Goal: Information Seeking & Learning: Compare options

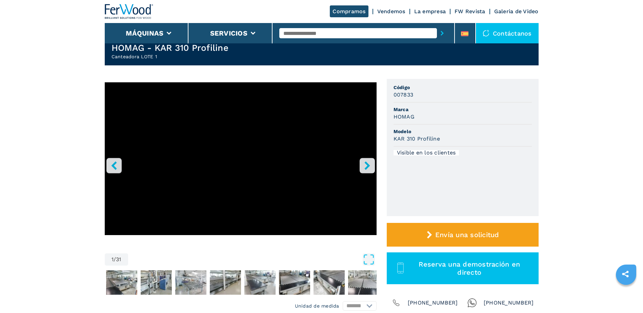
scroll to position [34, 0]
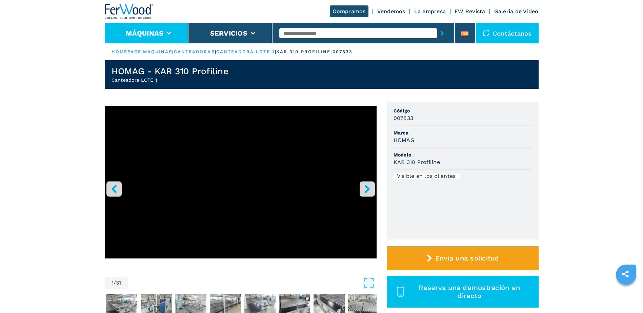
click at [155, 33] on button "Máquinas" at bounding box center [145, 33] width 38 height 8
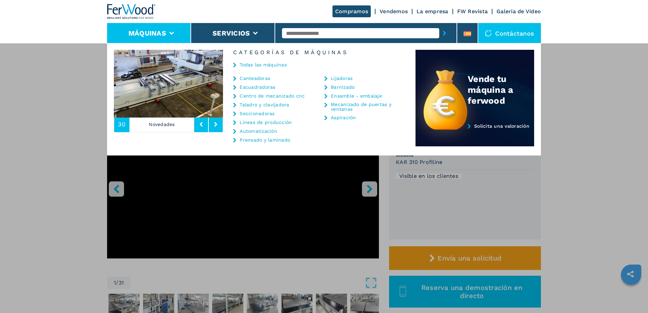
click at [256, 78] on link "Canteadoras" at bounding box center [254, 78] width 30 height 5
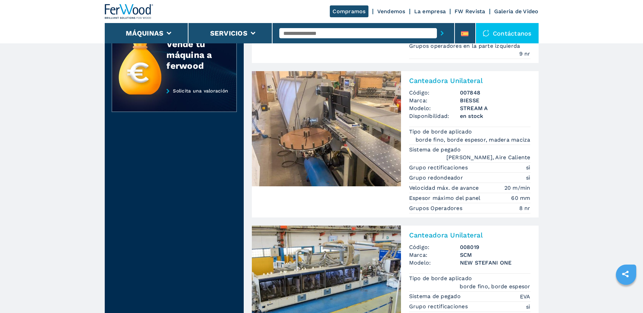
scroll to position [339, 0]
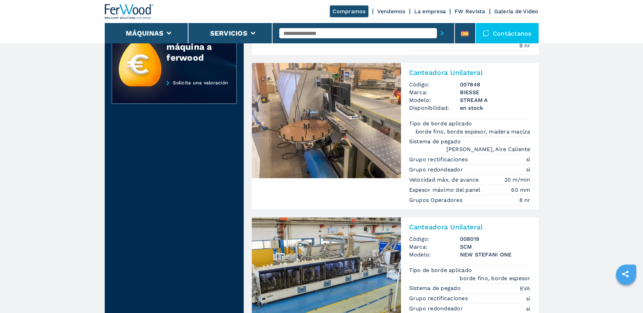
click at [372, 118] on img at bounding box center [326, 120] width 149 height 115
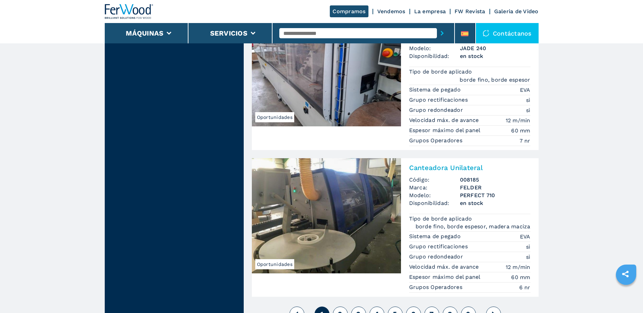
scroll to position [1727, 0]
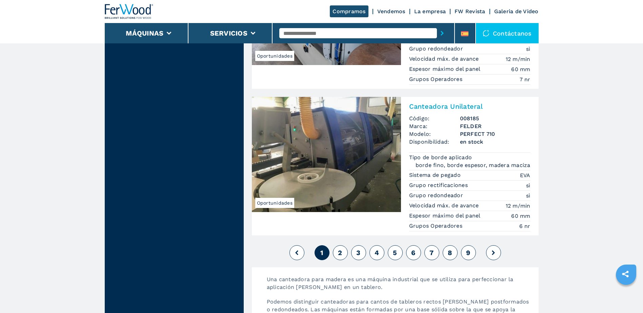
click at [492, 250] on icon at bounding box center [492, 252] width 3 height 5
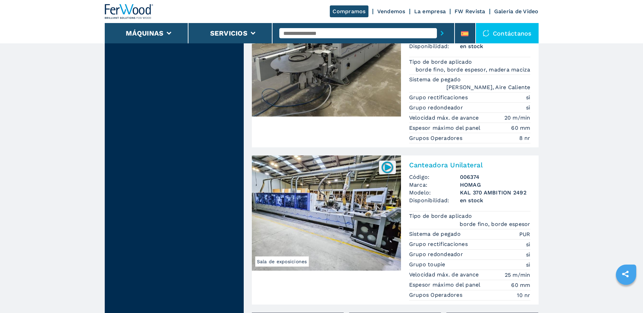
scroll to position [948, 0]
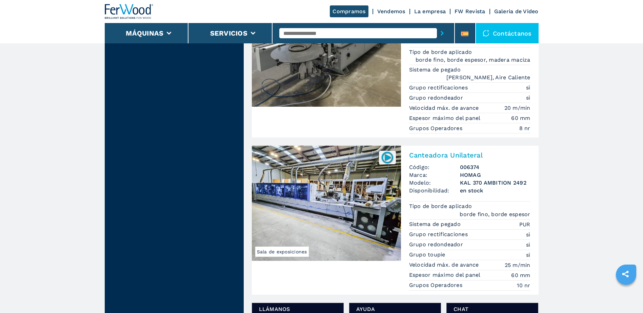
click at [332, 194] on img at bounding box center [326, 203] width 149 height 115
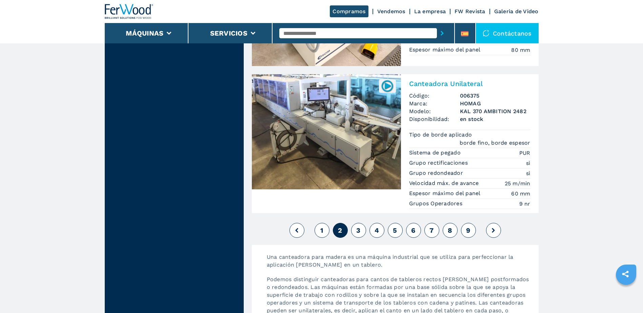
scroll to position [1626, 0]
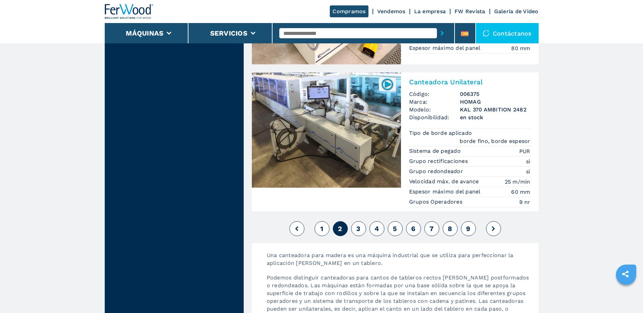
click at [492, 226] on icon at bounding box center [492, 228] width 3 height 5
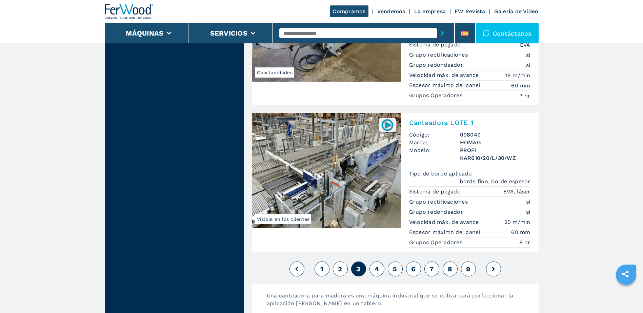
scroll to position [1727, 0]
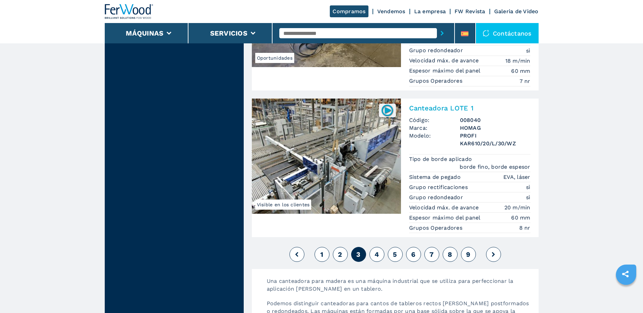
click at [329, 127] on img at bounding box center [326, 156] width 149 height 115
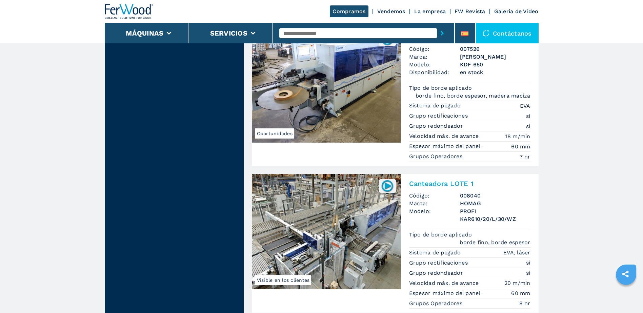
scroll to position [1660, 0]
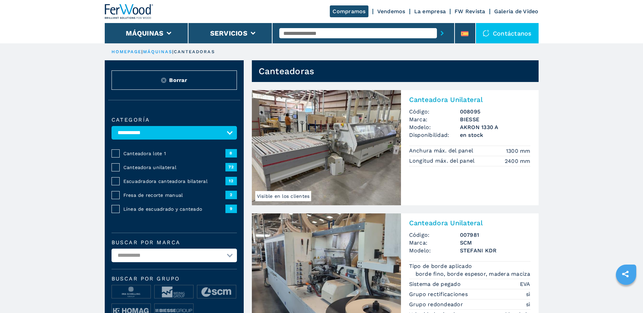
click at [292, 138] on img at bounding box center [326, 147] width 149 height 115
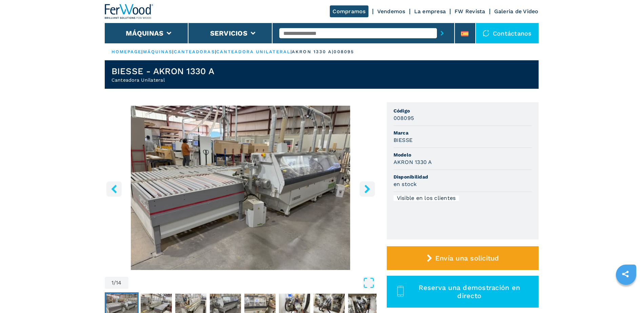
click at [362, 187] on button "right-button" at bounding box center [366, 188] width 15 height 15
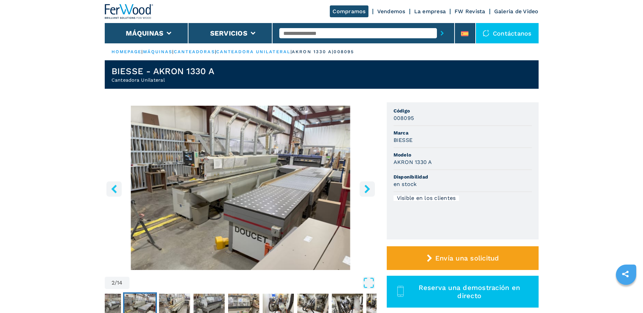
click at [362, 187] on button "right-button" at bounding box center [366, 188] width 15 height 15
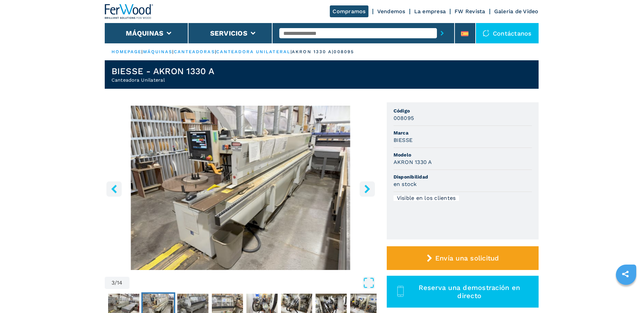
click at [362, 187] on button "right-button" at bounding box center [366, 188] width 15 height 15
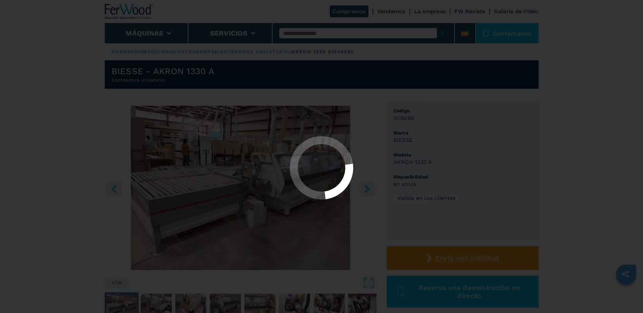
select select "**********"
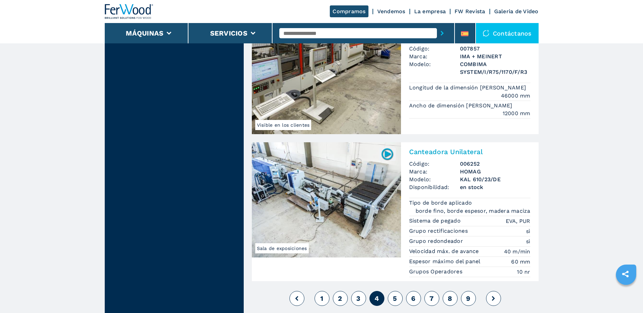
scroll to position [1626, 0]
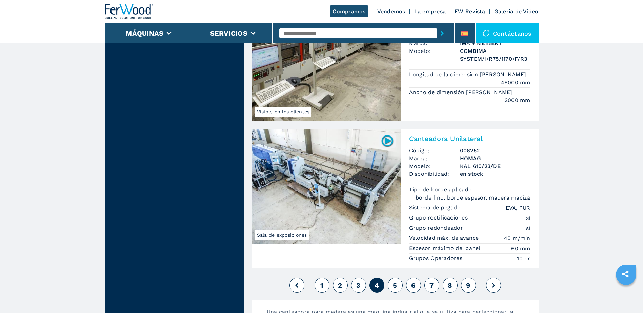
click at [353, 153] on img at bounding box center [326, 186] width 149 height 115
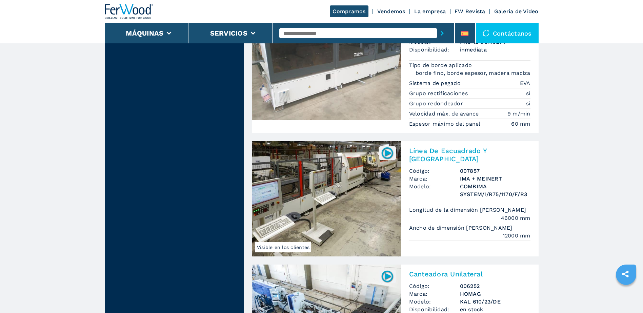
scroll to position [1660, 0]
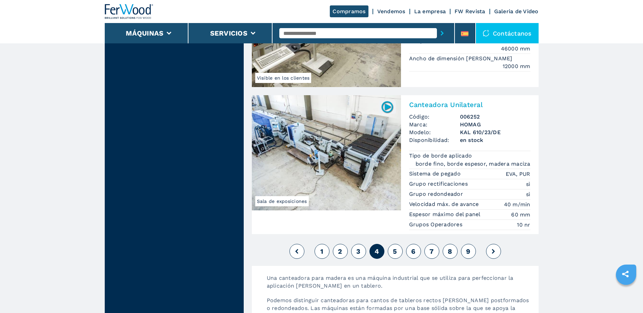
click at [495, 244] on button at bounding box center [493, 251] width 15 height 15
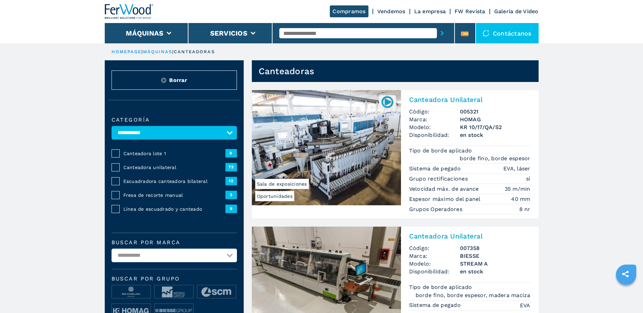
click at [350, 144] on img at bounding box center [326, 147] width 149 height 115
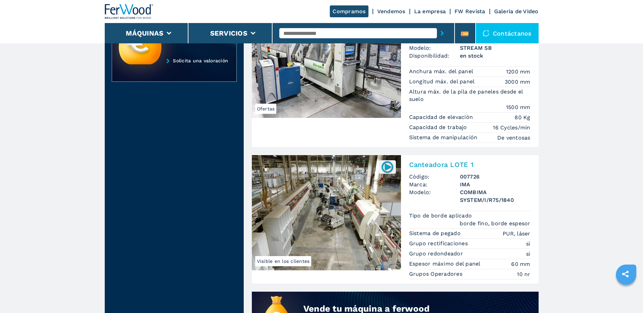
scroll to position [373, 0]
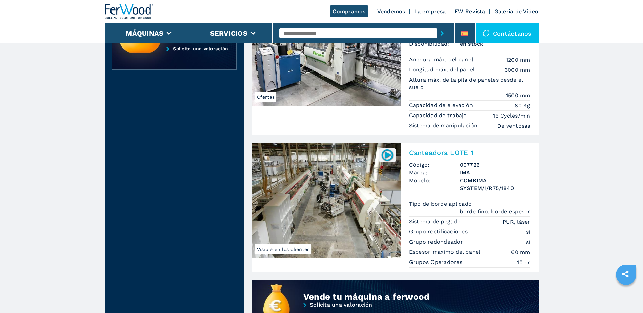
click at [342, 192] on img at bounding box center [326, 200] width 149 height 115
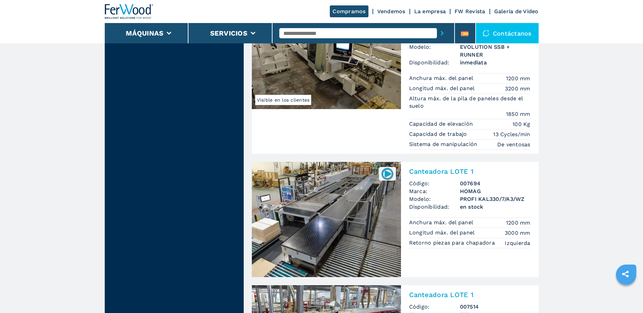
scroll to position [711, 0]
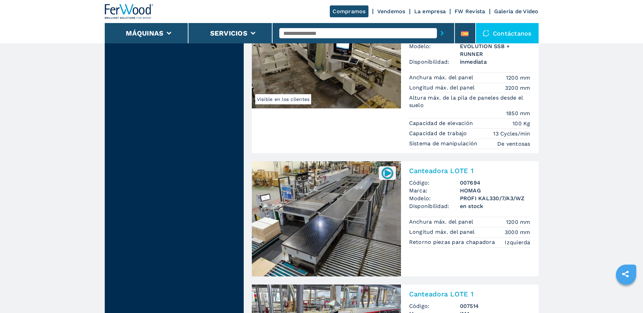
click at [343, 192] on img at bounding box center [326, 218] width 149 height 115
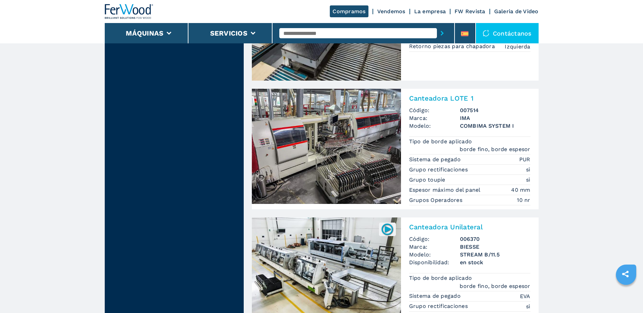
scroll to position [915, 0]
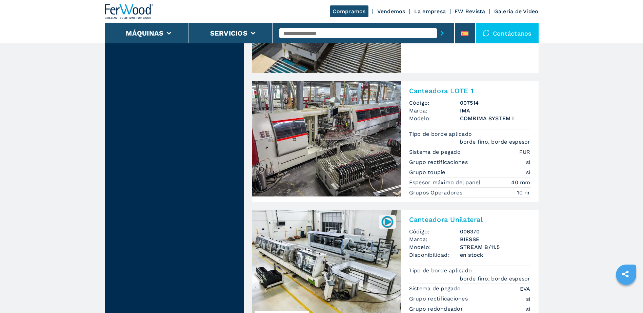
click at [315, 93] on img at bounding box center [326, 138] width 149 height 115
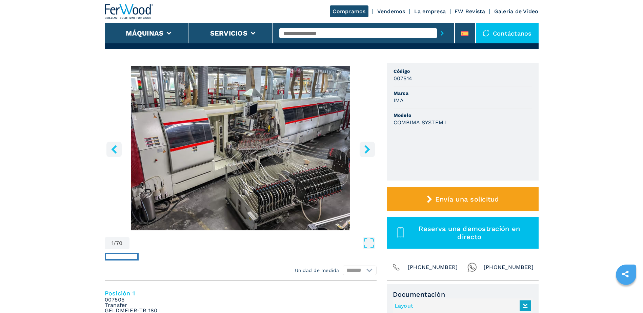
scroll to position [34, 0]
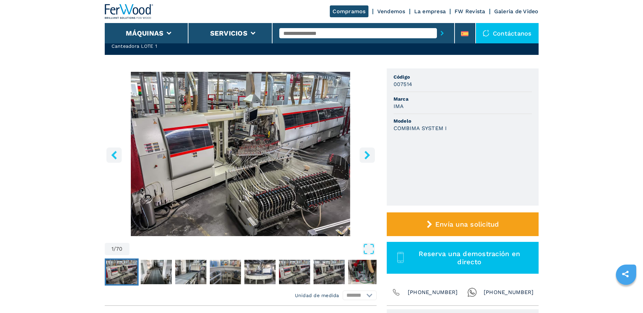
click at [363, 155] on icon "right-button" at bounding box center [367, 155] width 8 height 8
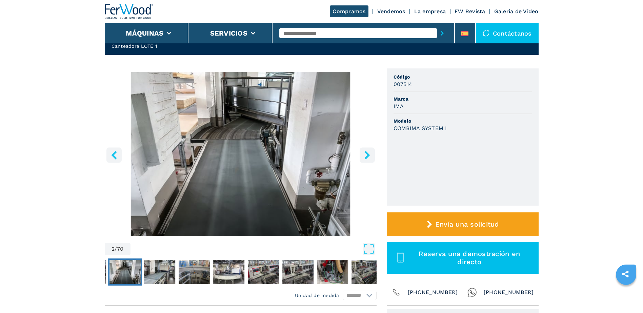
click at [363, 155] on icon "right-button" at bounding box center [367, 155] width 8 height 8
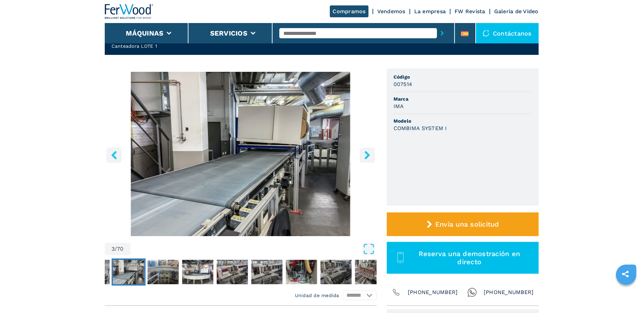
click at [363, 155] on icon "right-button" at bounding box center [367, 155] width 8 height 8
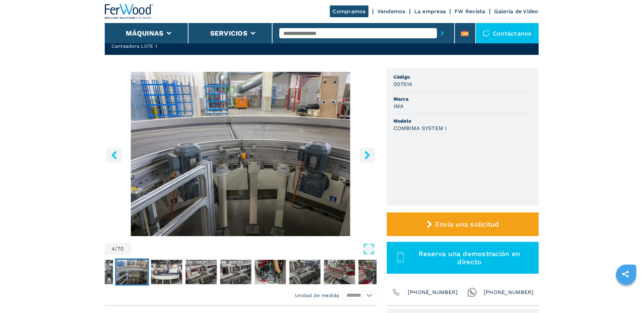
click at [363, 155] on icon "right-button" at bounding box center [367, 155] width 8 height 8
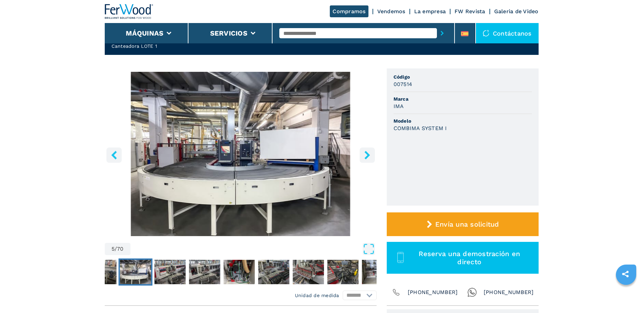
click at [363, 155] on icon "right-button" at bounding box center [367, 155] width 8 height 8
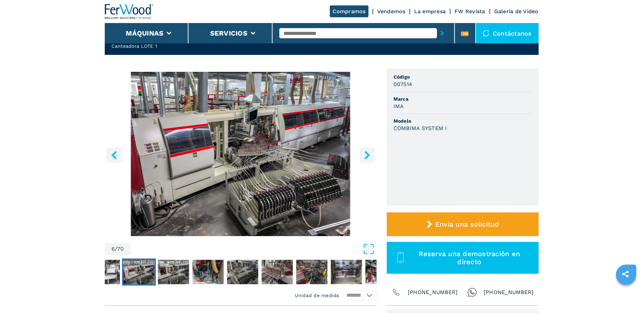
click at [363, 155] on icon "right-button" at bounding box center [367, 155] width 8 height 8
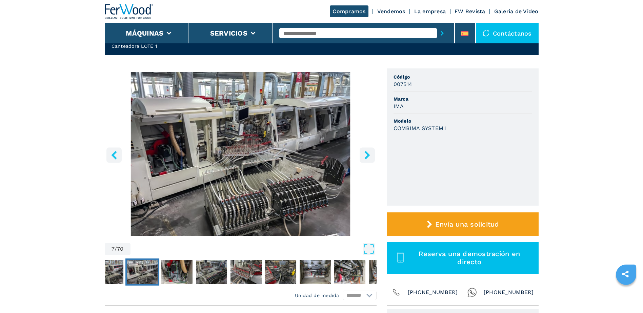
click at [363, 155] on icon "right-button" at bounding box center [367, 155] width 8 height 8
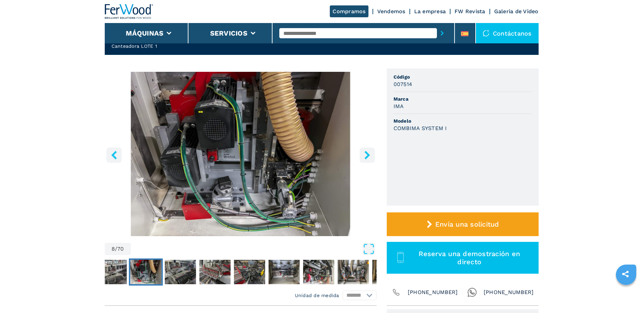
click at [363, 155] on icon "right-button" at bounding box center [367, 155] width 8 height 8
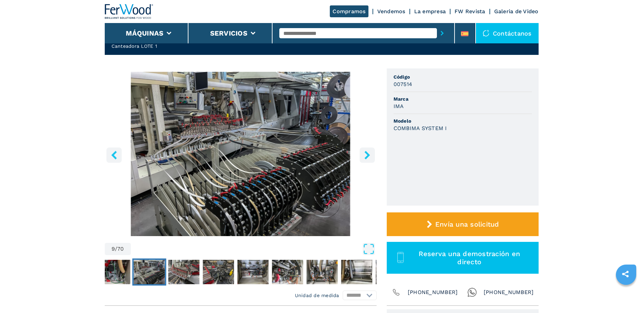
click at [363, 155] on icon "right-button" at bounding box center [367, 155] width 8 height 8
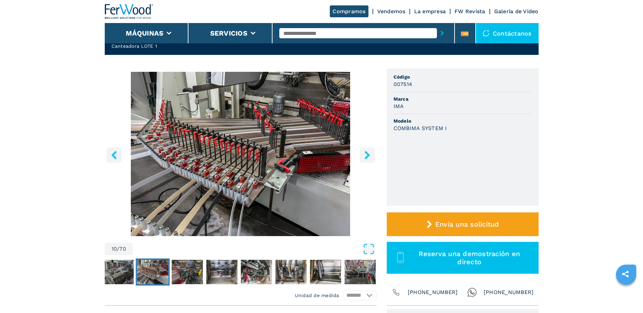
click at [363, 155] on icon "right-button" at bounding box center [367, 155] width 8 height 8
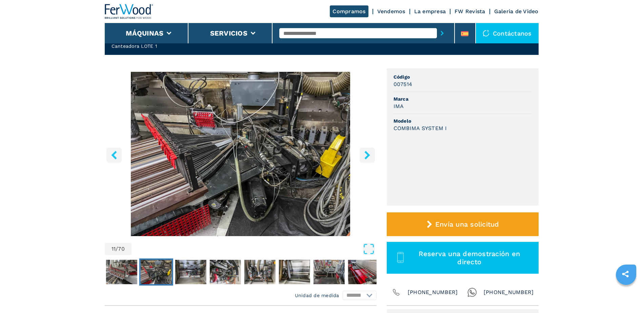
click at [363, 155] on icon "right-button" at bounding box center [367, 155] width 8 height 8
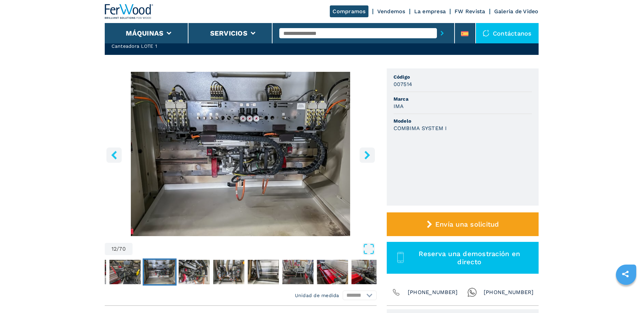
click at [363, 155] on icon "right-button" at bounding box center [367, 155] width 8 height 8
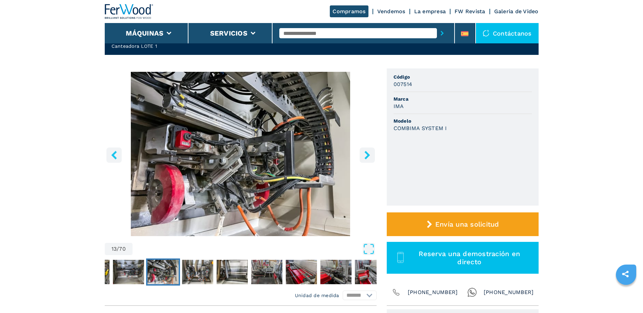
click at [363, 155] on icon "right-button" at bounding box center [367, 155] width 8 height 8
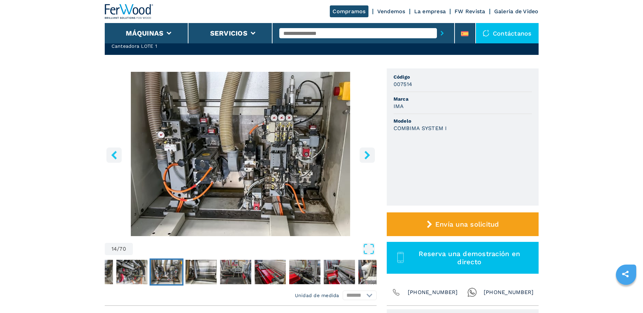
click at [363, 155] on icon "right-button" at bounding box center [367, 155] width 8 height 8
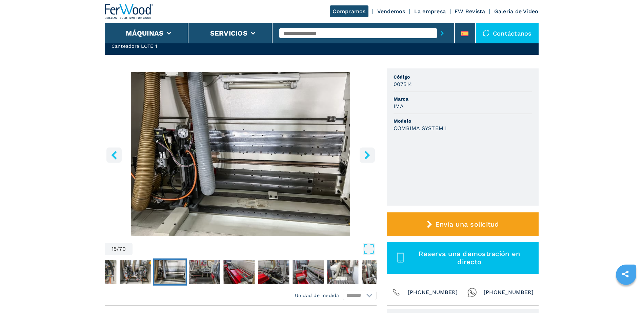
click at [363, 155] on icon "right-button" at bounding box center [367, 155] width 8 height 8
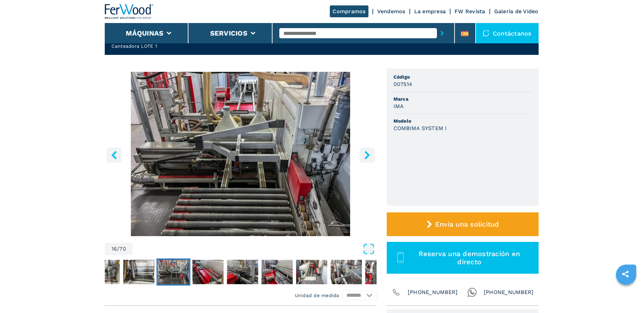
click at [363, 155] on icon "right-button" at bounding box center [367, 155] width 8 height 8
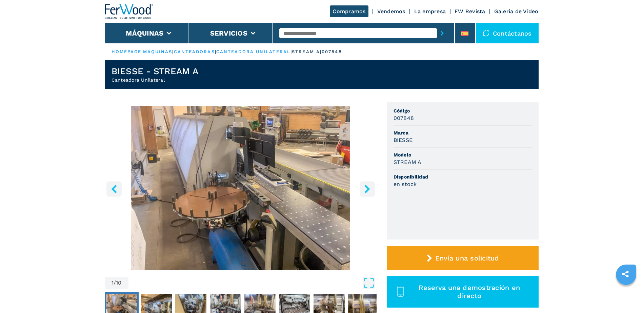
click at [363, 185] on icon "right-button" at bounding box center [367, 189] width 8 height 8
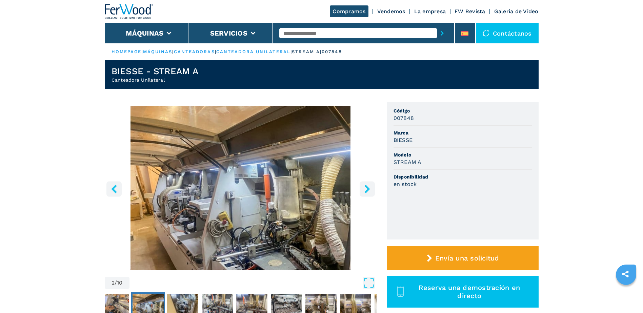
click at [363, 185] on icon "right-button" at bounding box center [367, 189] width 8 height 8
click at [366, 187] on icon "right-button" at bounding box center [366, 189] width 5 height 8
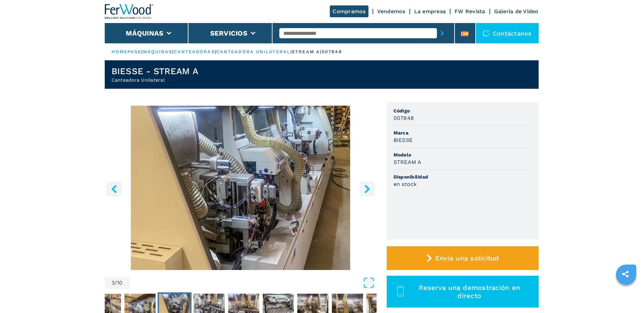
click at [366, 187] on icon "right-button" at bounding box center [366, 189] width 5 height 8
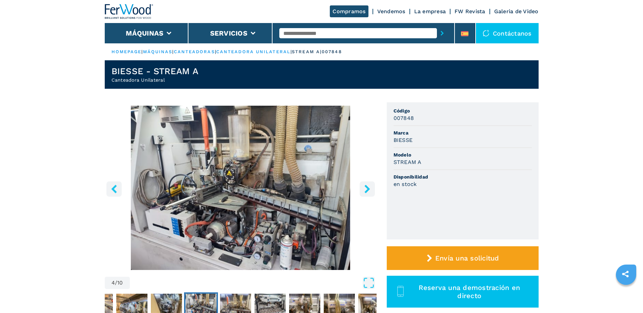
click at [366, 187] on icon "right-button" at bounding box center [366, 189] width 5 height 8
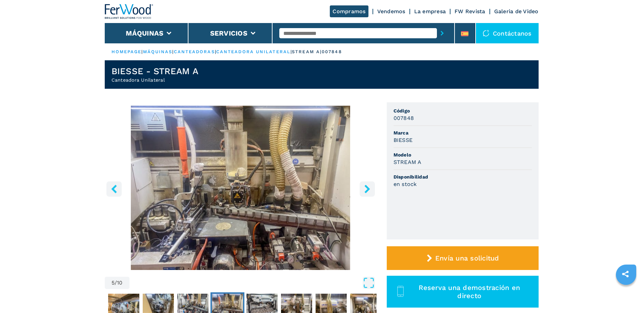
click at [366, 187] on icon "right-button" at bounding box center [366, 189] width 5 height 8
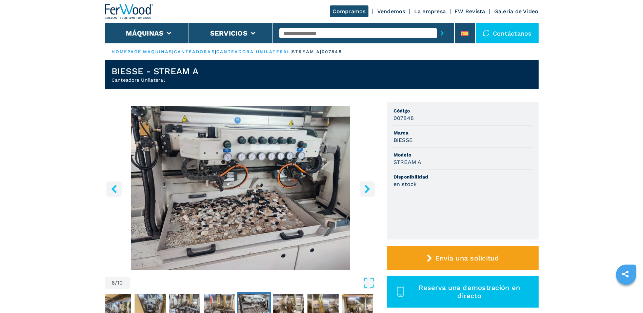
click at [366, 187] on icon "right-button" at bounding box center [366, 189] width 5 height 8
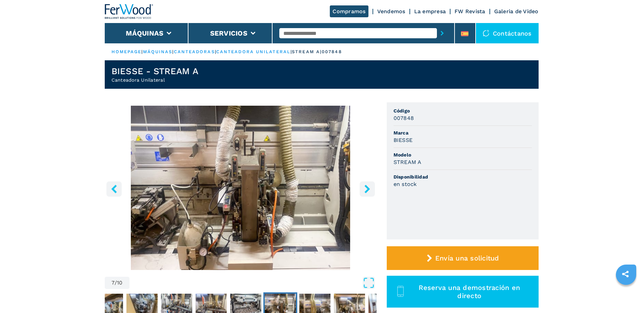
click at [366, 187] on icon "right-button" at bounding box center [366, 189] width 5 height 8
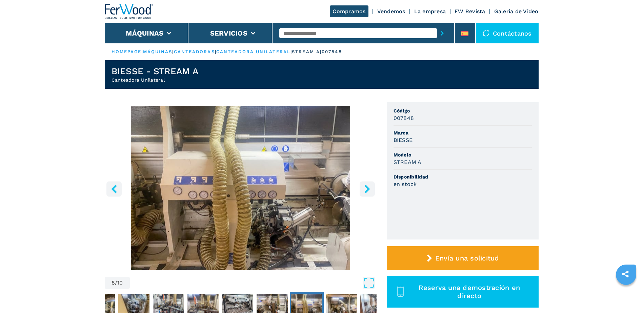
click at [366, 187] on icon "right-button" at bounding box center [366, 189] width 5 height 8
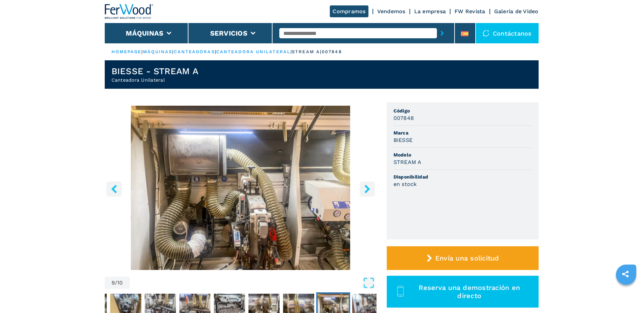
click at [366, 187] on icon "right-button" at bounding box center [366, 189] width 5 height 8
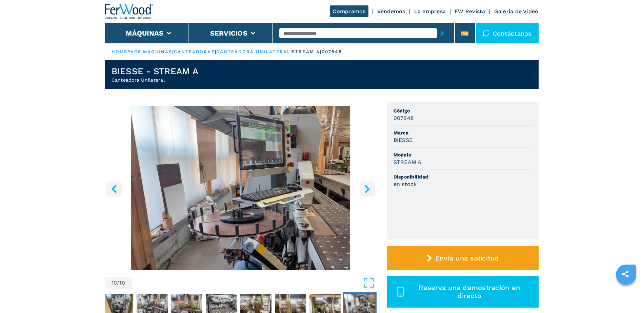
click at [366, 187] on icon "right-button" at bounding box center [366, 189] width 5 height 8
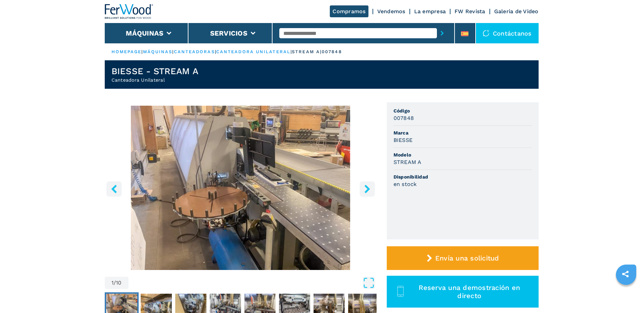
click at [366, 187] on icon "right-button" at bounding box center [366, 189] width 5 height 8
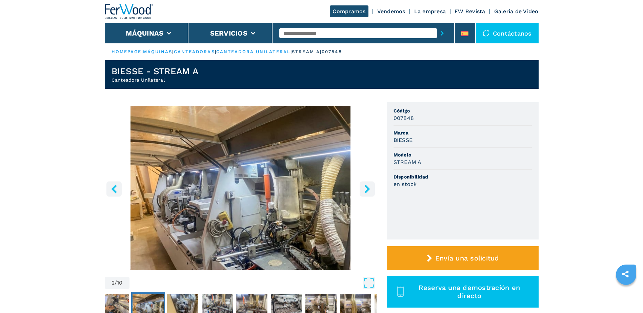
click at [366, 187] on icon "right-button" at bounding box center [366, 189] width 5 height 8
click at [366, 188] on icon "right-button" at bounding box center [367, 189] width 8 height 8
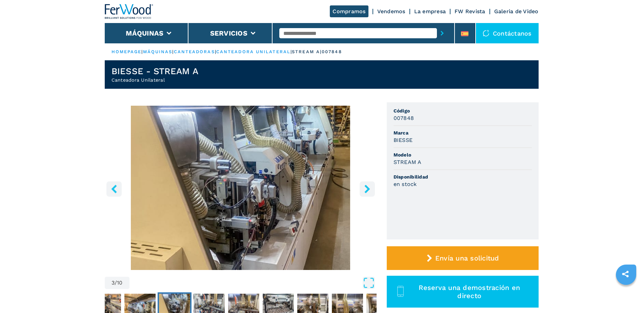
click at [366, 188] on icon "right-button" at bounding box center [367, 189] width 8 height 8
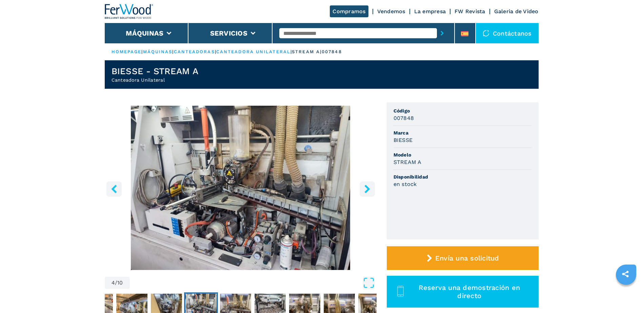
click at [366, 188] on icon "right-button" at bounding box center [367, 189] width 8 height 8
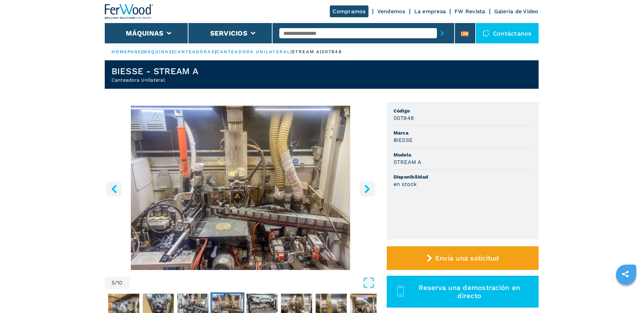
click at [366, 188] on icon "right-button" at bounding box center [367, 189] width 8 height 8
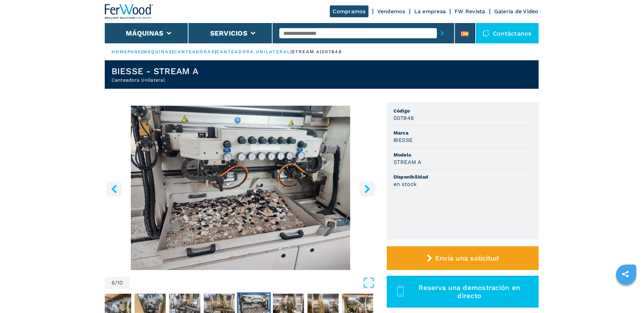
click at [366, 188] on icon "right-button" at bounding box center [367, 189] width 8 height 8
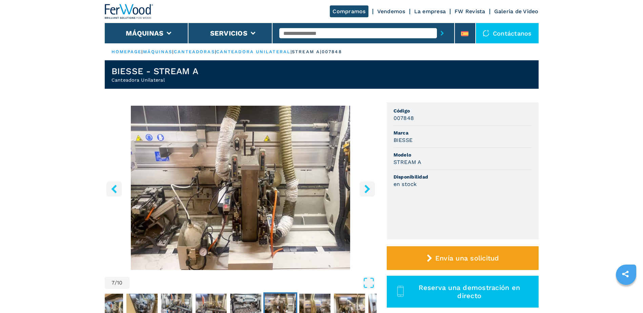
click at [366, 188] on icon "right-button" at bounding box center [366, 189] width 5 height 8
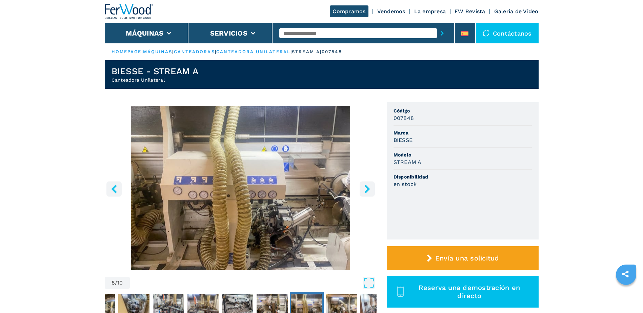
click at [366, 188] on icon "right-button" at bounding box center [366, 189] width 5 height 8
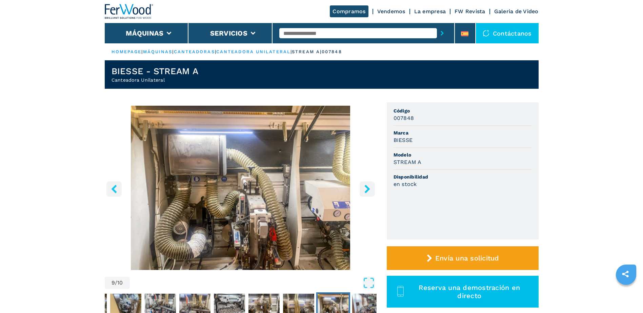
click at [366, 188] on icon "right-button" at bounding box center [366, 189] width 5 height 8
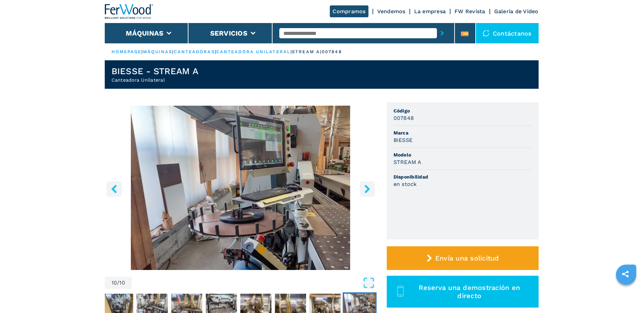
click at [366, 188] on icon "right-button" at bounding box center [366, 189] width 5 height 8
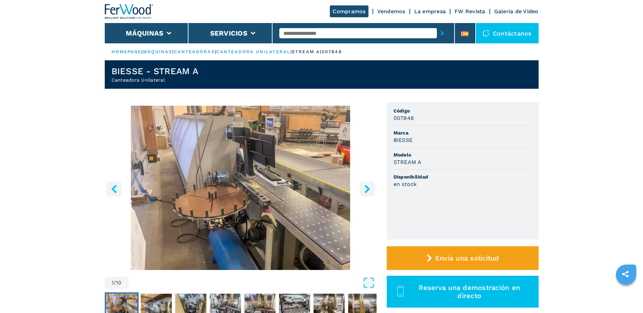
click at [366, 188] on icon "right-button" at bounding box center [366, 189] width 5 height 8
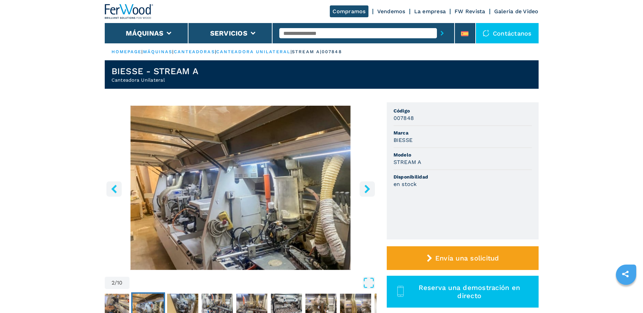
drag, startPoint x: 19, startPoint y: 51, endPoint x: 11, endPoint y: 17, distance: 35.1
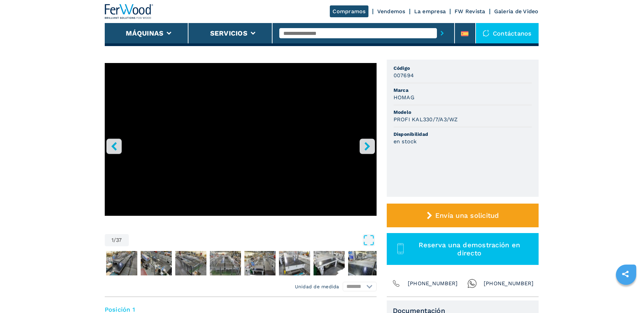
scroll to position [34, 0]
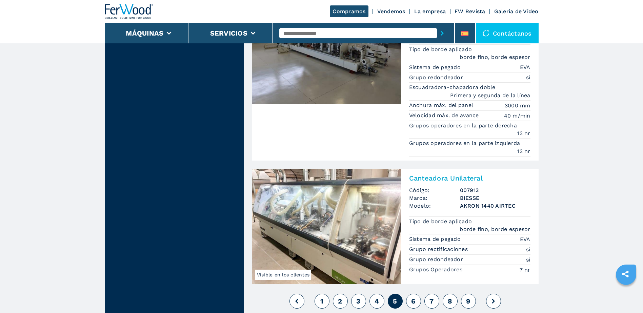
scroll to position [1626, 0]
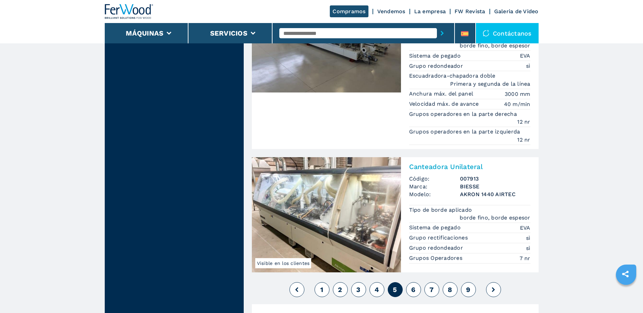
click at [492, 287] on icon at bounding box center [492, 289] width 3 height 5
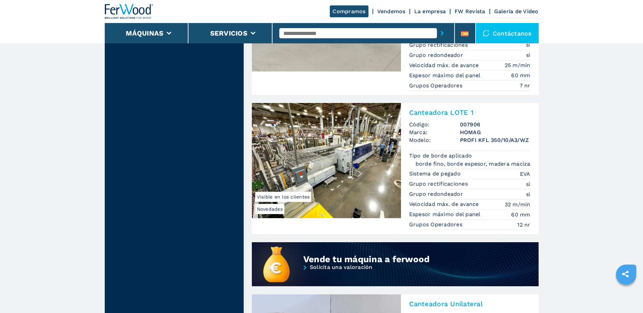
scroll to position [440, 0]
click at [319, 150] on img at bounding box center [326, 160] width 149 height 115
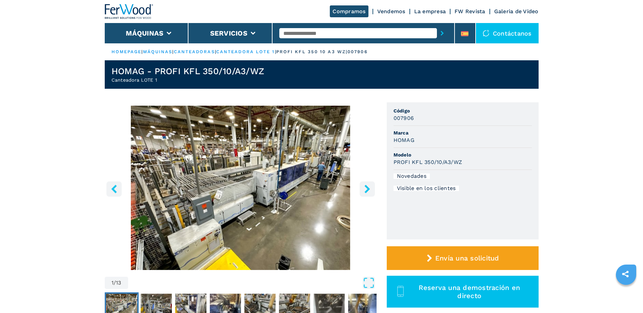
click at [362, 189] on button "right-button" at bounding box center [366, 188] width 15 height 15
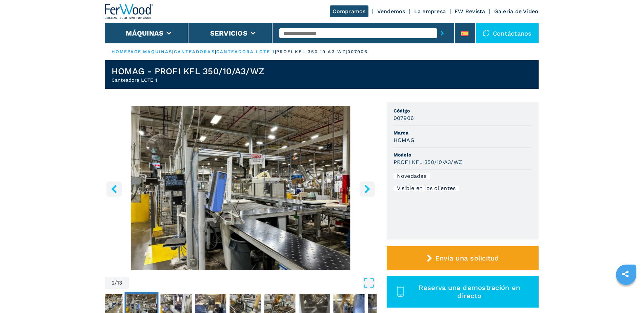
click at [362, 189] on button "right-button" at bounding box center [366, 188] width 15 height 15
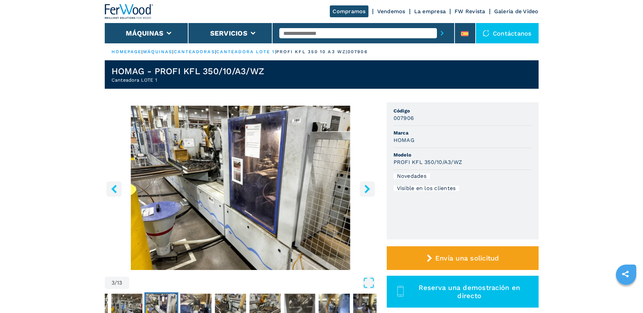
click at [362, 189] on button "right-button" at bounding box center [366, 188] width 15 height 15
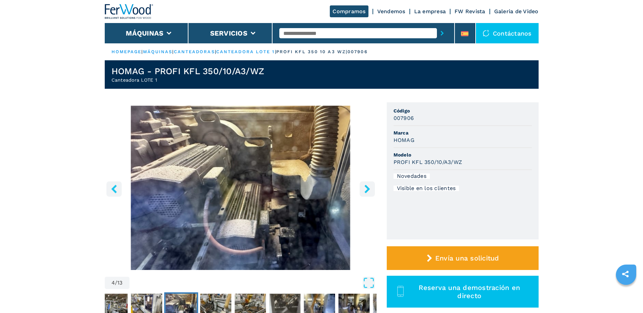
click at [362, 189] on button "right-button" at bounding box center [366, 188] width 15 height 15
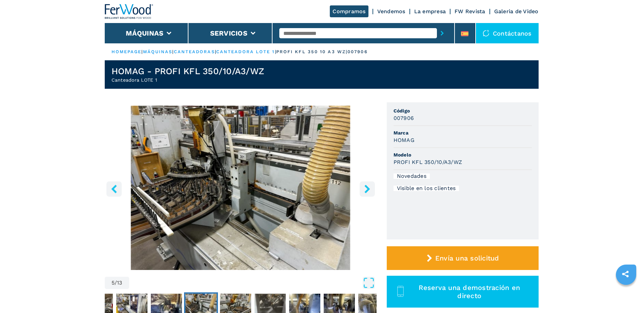
click at [362, 189] on button "right-button" at bounding box center [366, 188] width 15 height 15
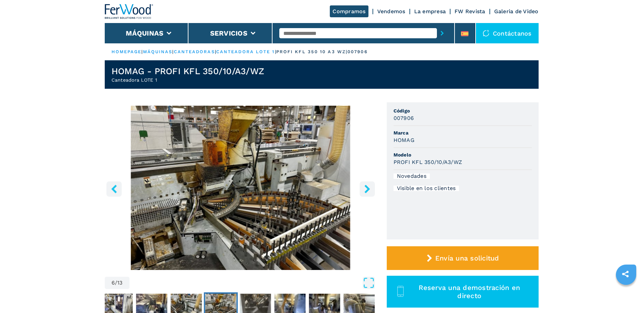
click at [362, 189] on button "right-button" at bounding box center [366, 188] width 15 height 15
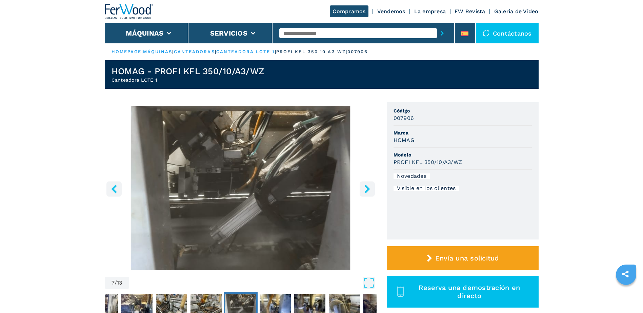
click at [362, 189] on button "right-button" at bounding box center [366, 188] width 15 height 15
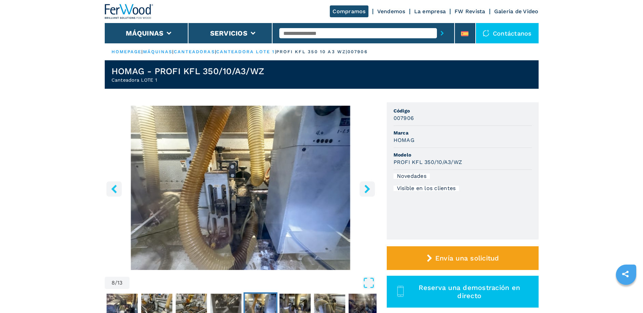
click at [362, 189] on button "right-button" at bounding box center [366, 188] width 15 height 15
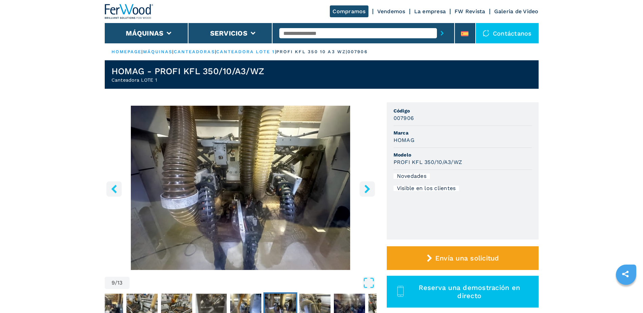
click at [362, 189] on button "right-button" at bounding box center [366, 188] width 15 height 15
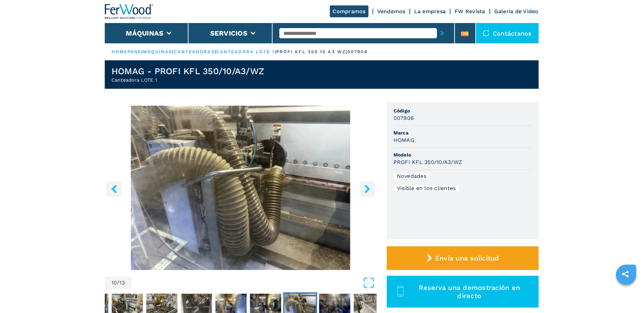
click at [362, 189] on button "right-button" at bounding box center [366, 188] width 15 height 15
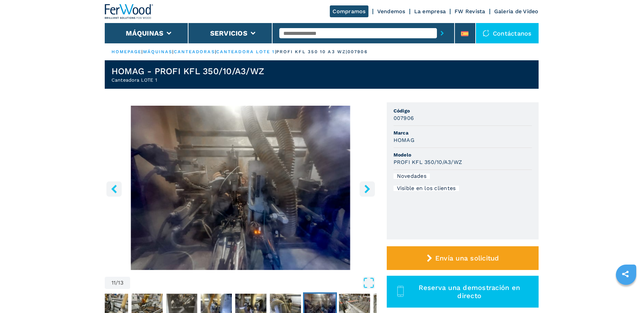
click at [362, 189] on button "right-button" at bounding box center [366, 188] width 15 height 15
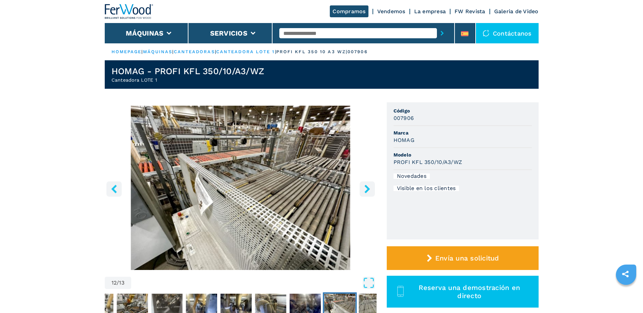
click at [362, 189] on button "right-button" at bounding box center [366, 188] width 15 height 15
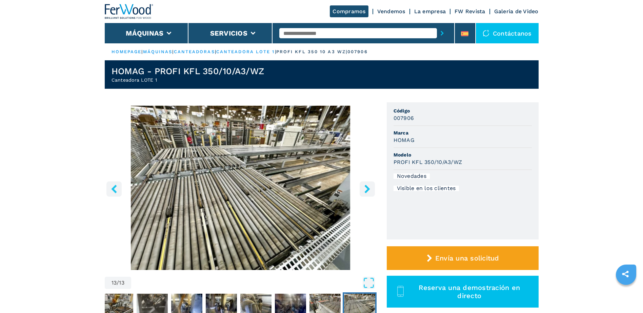
click at [362, 189] on button "right-button" at bounding box center [366, 188] width 15 height 15
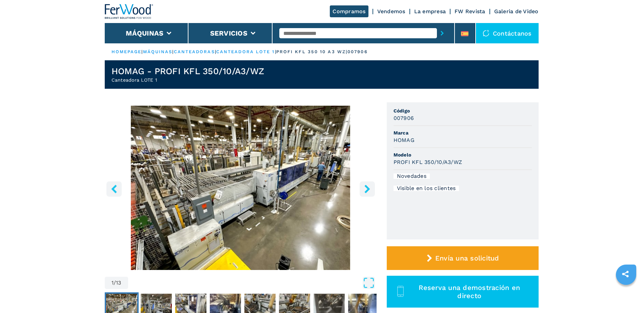
click at [362, 189] on button "right-button" at bounding box center [366, 188] width 15 height 15
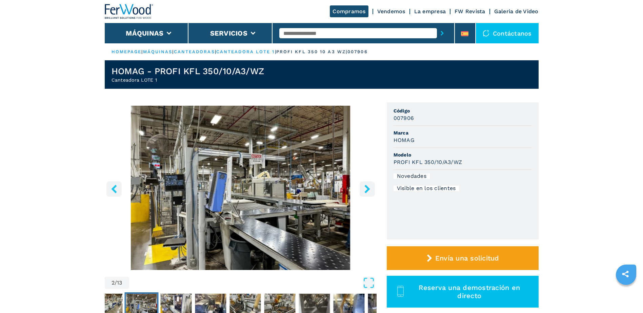
click at [362, 189] on button "right-button" at bounding box center [366, 188] width 15 height 15
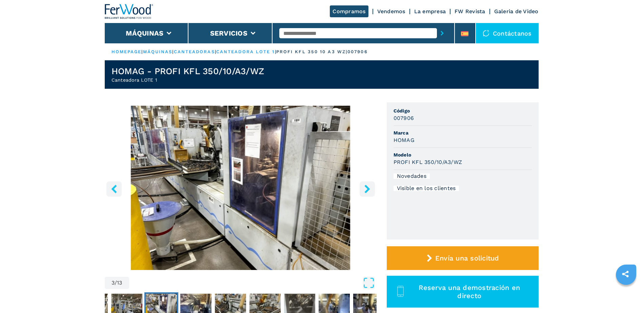
click at [362, 189] on button "right-button" at bounding box center [366, 188] width 15 height 15
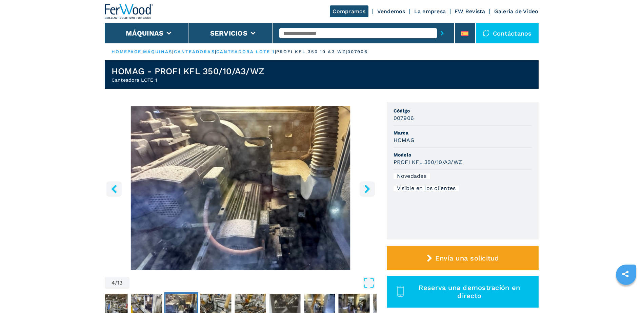
click at [362, 189] on button "right-button" at bounding box center [366, 188] width 15 height 15
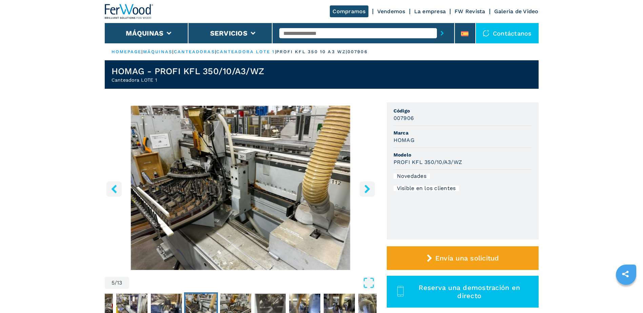
click at [362, 189] on button "right-button" at bounding box center [366, 188] width 15 height 15
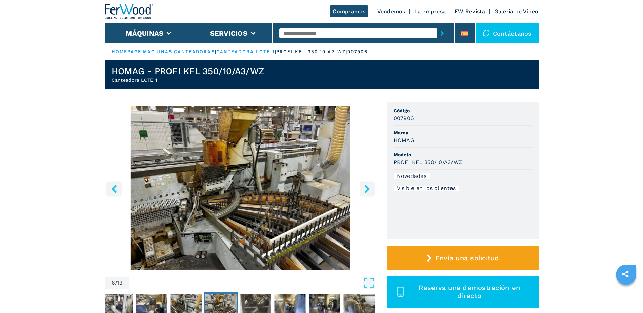
click at [362, 189] on button "right-button" at bounding box center [366, 188] width 15 height 15
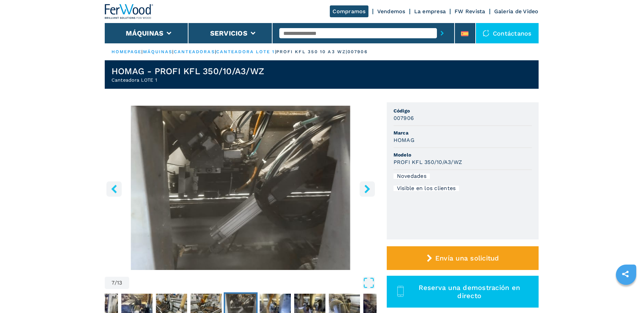
click at [362, 189] on button "right-button" at bounding box center [366, 188] width 15 height 15
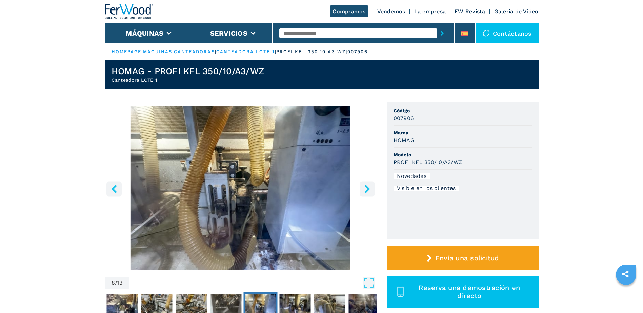
click at [362, 189] on button "right-button" at bounding box center [366, 188] width 15 height 15
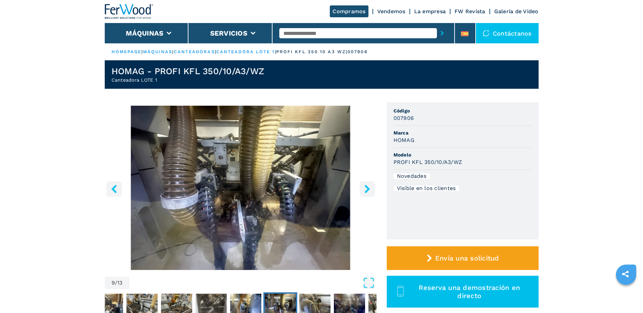
click at [362, 189] on button "right-button" at bounding box center [366, 188] width 15 height 15
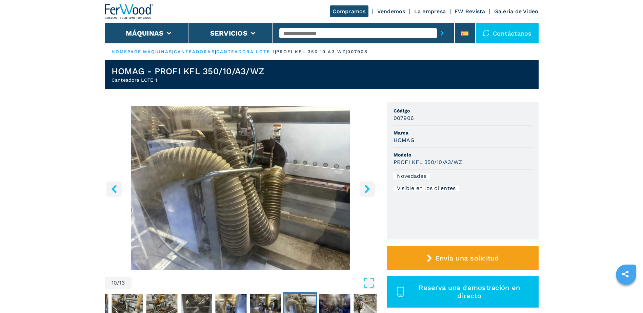
click at [362, 189] on button "right-button" at bounding box center [366, 188] width 15 height 15
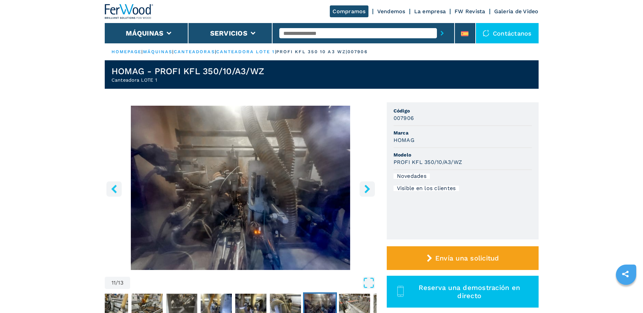
click at [362, 189] on button "right-button" at bounding box center [366, 188] width 15 height 15
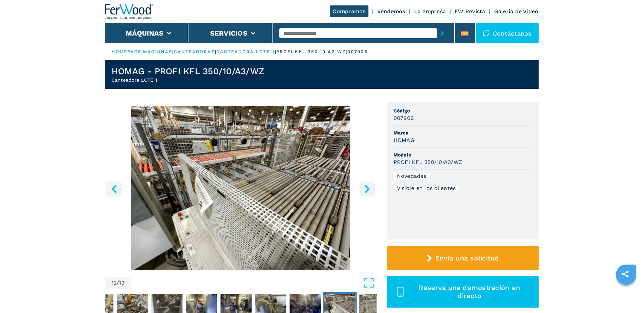
click at [362, 189] on button "right-button" at bounding box center [366, 188] width 15 height 15
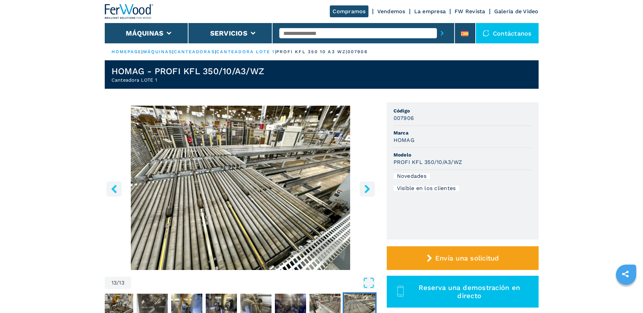
click at [362, 189] on button "right-button" at bounding box center [366, 188] width 15 height 15
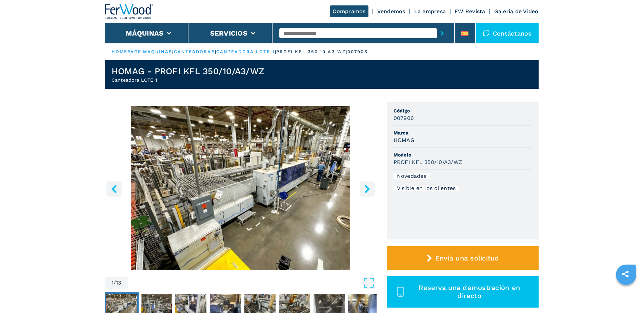
click at [362, 189] on button "right-button" at bounding box center [366, 188] width 15 height 15
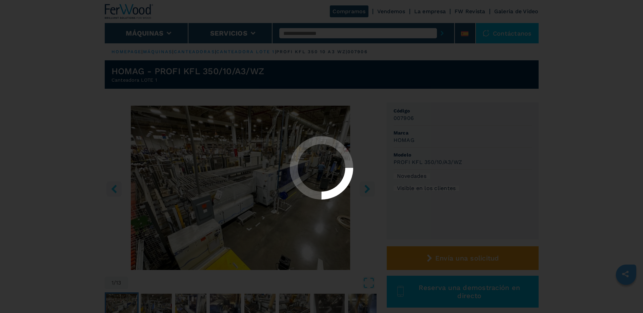
select select "**********"
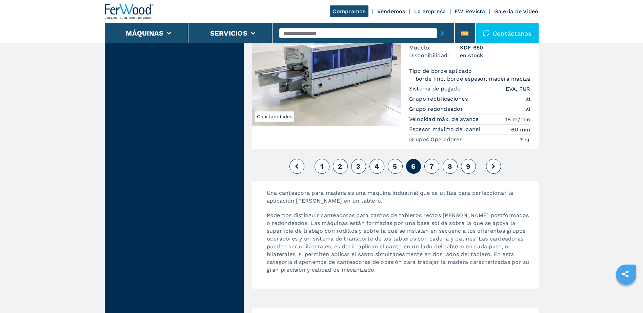
scroll to position [1821, 0]
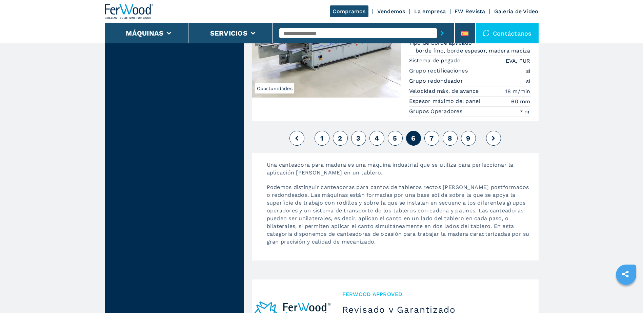
click at [499, 139] on button at bounding box center [493, 138] width 15 height 15
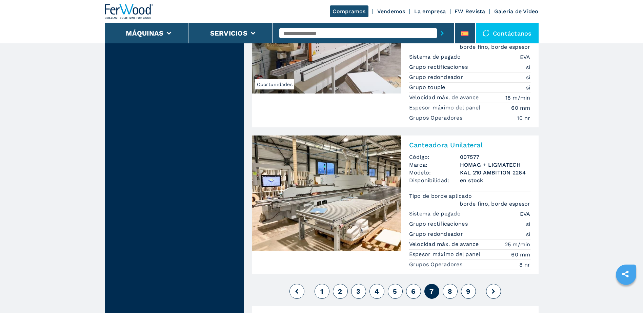
scroll to position [1829, 0]
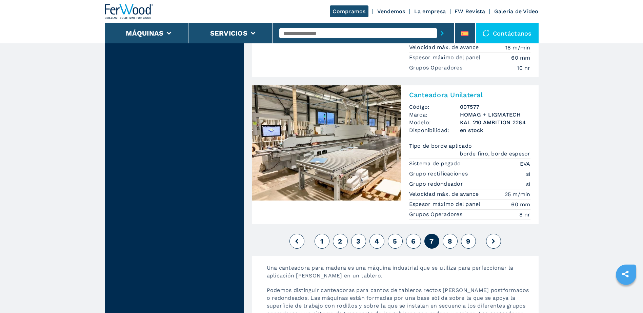
click at [498, 234] on button at bounding box center [493, 241] width 15 height 15
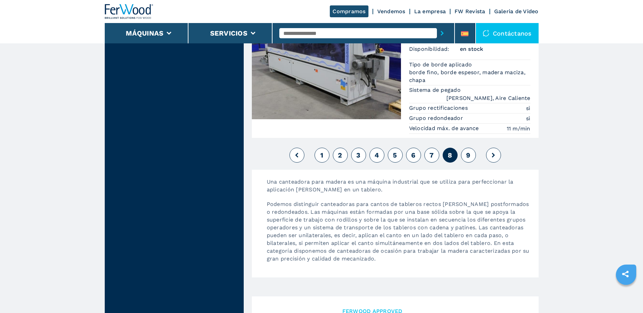
scroll to position [1795, 0]
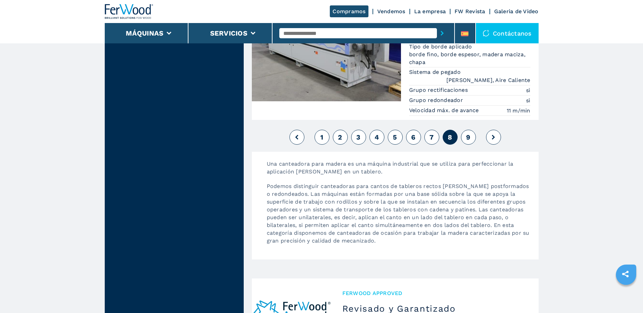
click at [497, 130] on button at bounding box center [493, 137] width 15 height 15
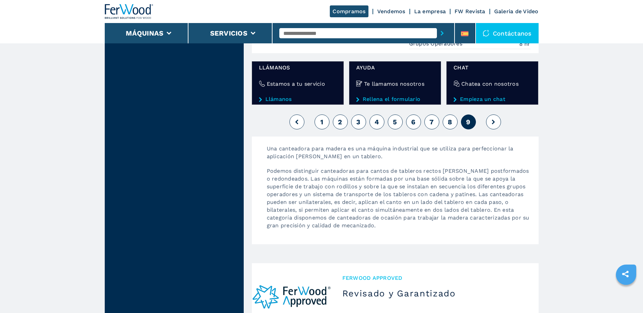
scroll to position [847, 0]
